Goal: Information Seeking & Learning: Learn about a topic

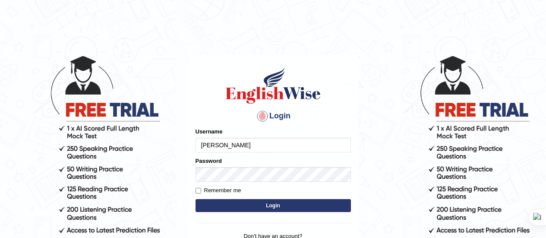
click at [250, 199] on button "Login" at bounding box center [274, 205] width 156 height 13
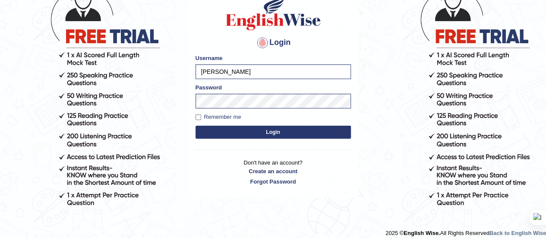
scroll to position [73, 0]
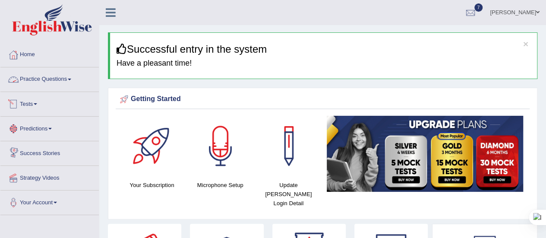
click at [77, 77] on link "Practice Questions" at bounding box center [49, 78] width 98 height 22
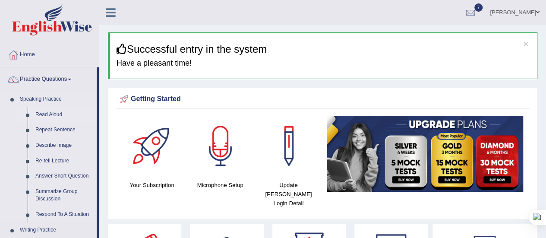
click at [55, 114] on link "Read Aloud" at bounding box center [64, 115] width 65 height 16
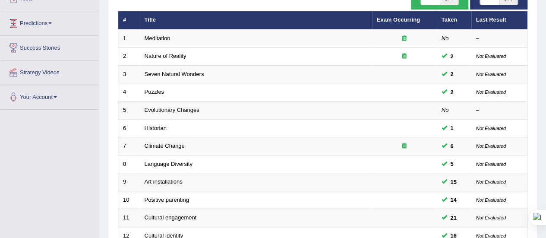
scroll to position [106, 0]
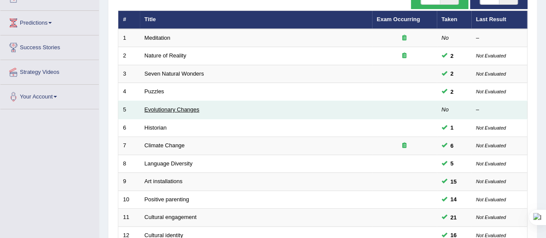
click at [156, 108] on link "Evolutionary Changes" at bounding box center [172, 109] width 55 height 6
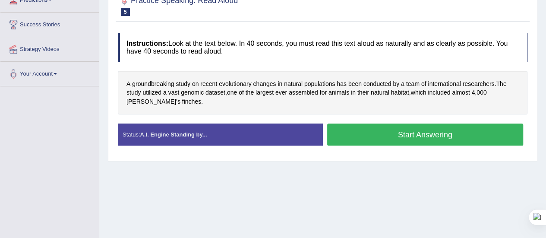
click at [361, 135] on button "Start Answering" at bounding box center [425, 135] width 197 height 22
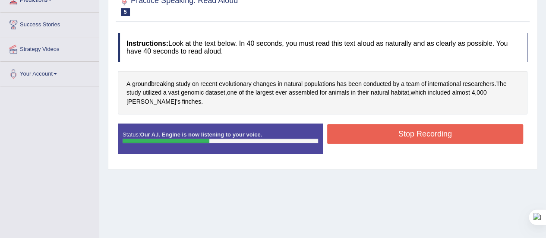
click at [361, 135] on button "Stop Recording" at bounding box center [425, 134] width 197 height 20
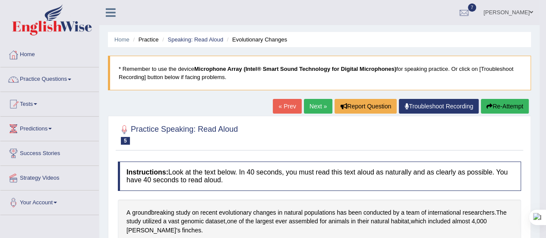
click at [498, 104] on button "Re-Attempt" at bounding box center [505, 106] width 48 height 15
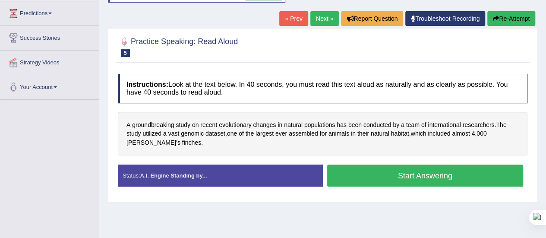
click at [346, 169] on button "Start Answering" at bounding box center [425, 176] width 197 height 22
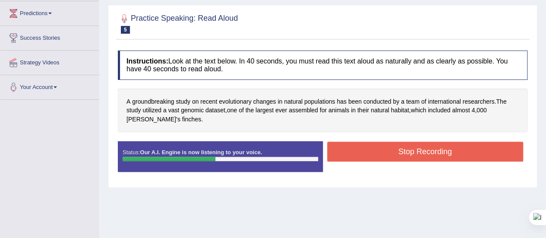
click at [341, 155] on button "Stop Recording" at bounding box center [425, 152] width 197 height 20
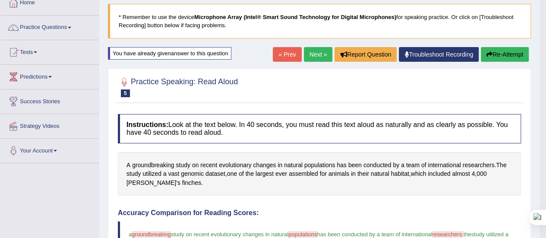
scroll to position [50, 0]
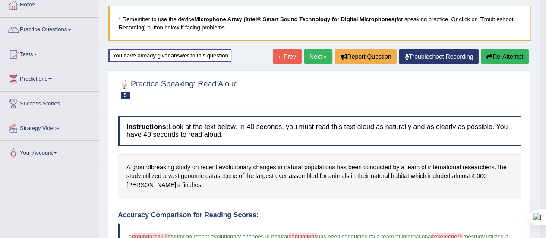
click at [503, 54] on button "Re-Attempt" at bounding box center [505, 56] width 48 height 15
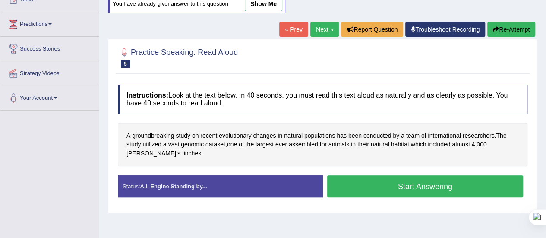
click at [407, 184] on button "Start Answering" at bounding box center [425, 186] width 197 height 22
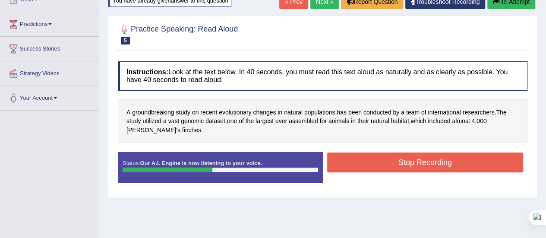
click at [397, 165] on button "Stop Recording" at bounding box center [425, 162] width 197 height 20
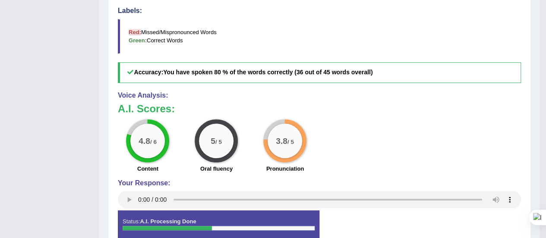
scroll to position [319, 0]
